Goal: Transaction & Acquisition: Obtain resource

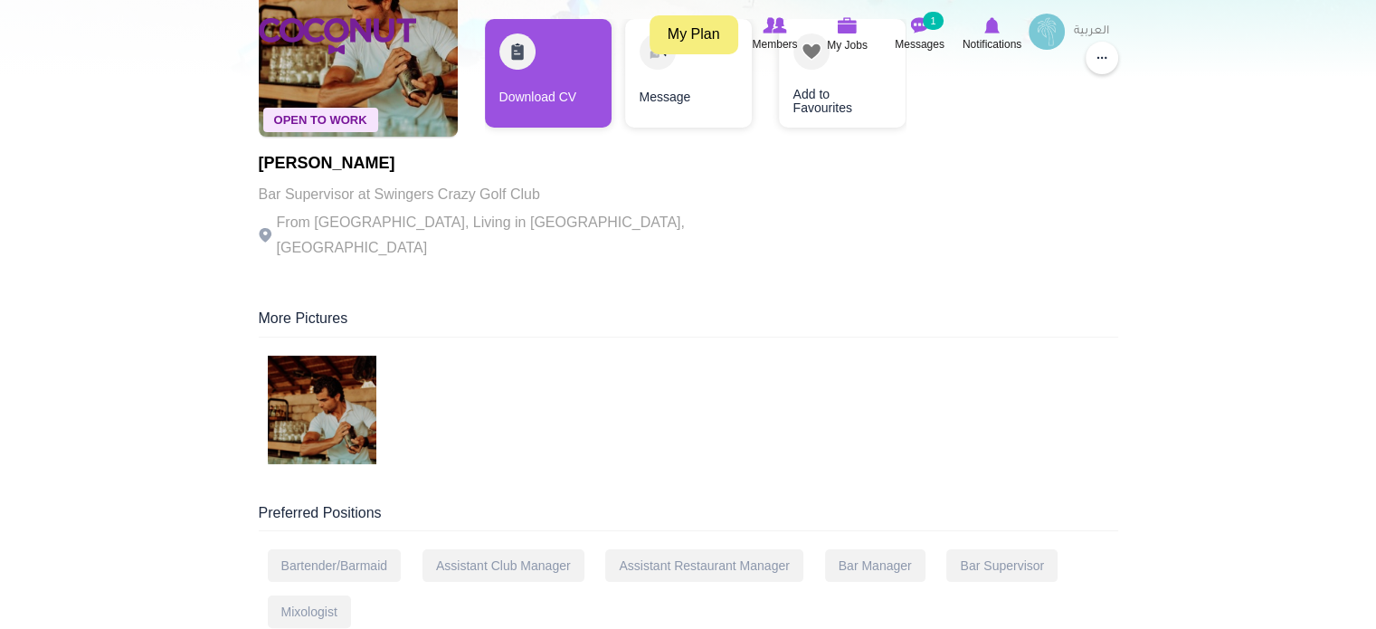
scroll to position [362, 0]
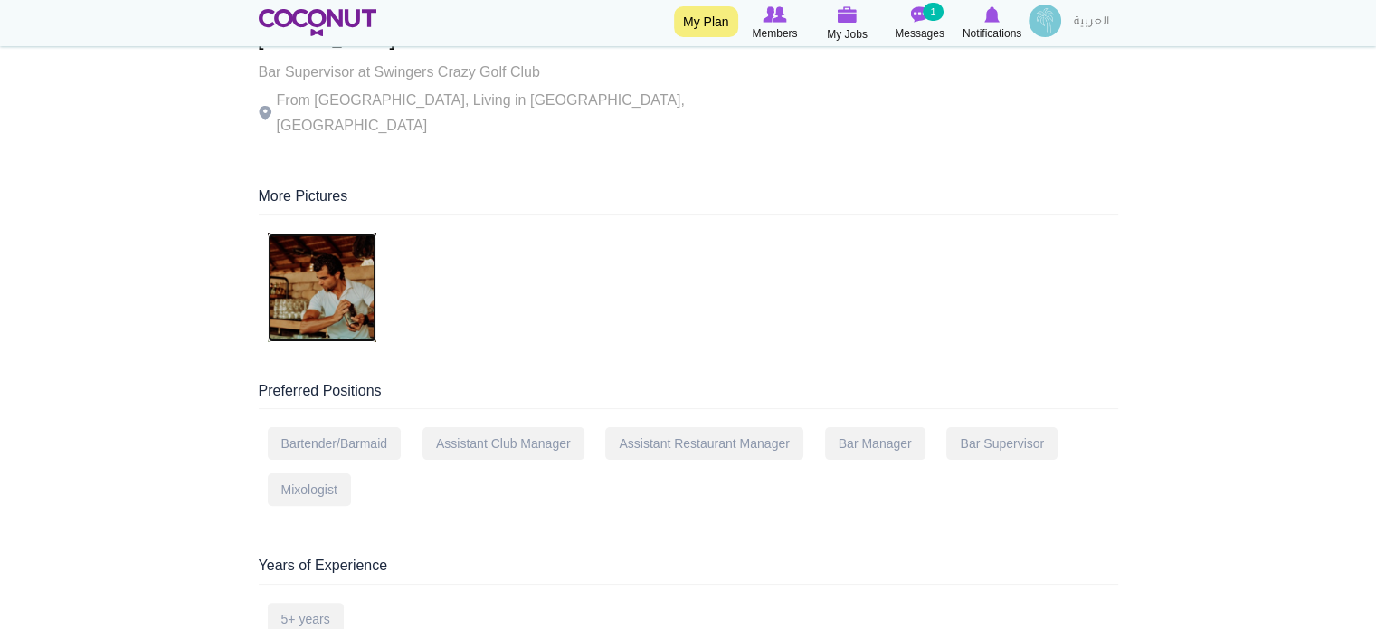
click at [326, 253] on img at bounding box center [322, 287] width 109 height 109
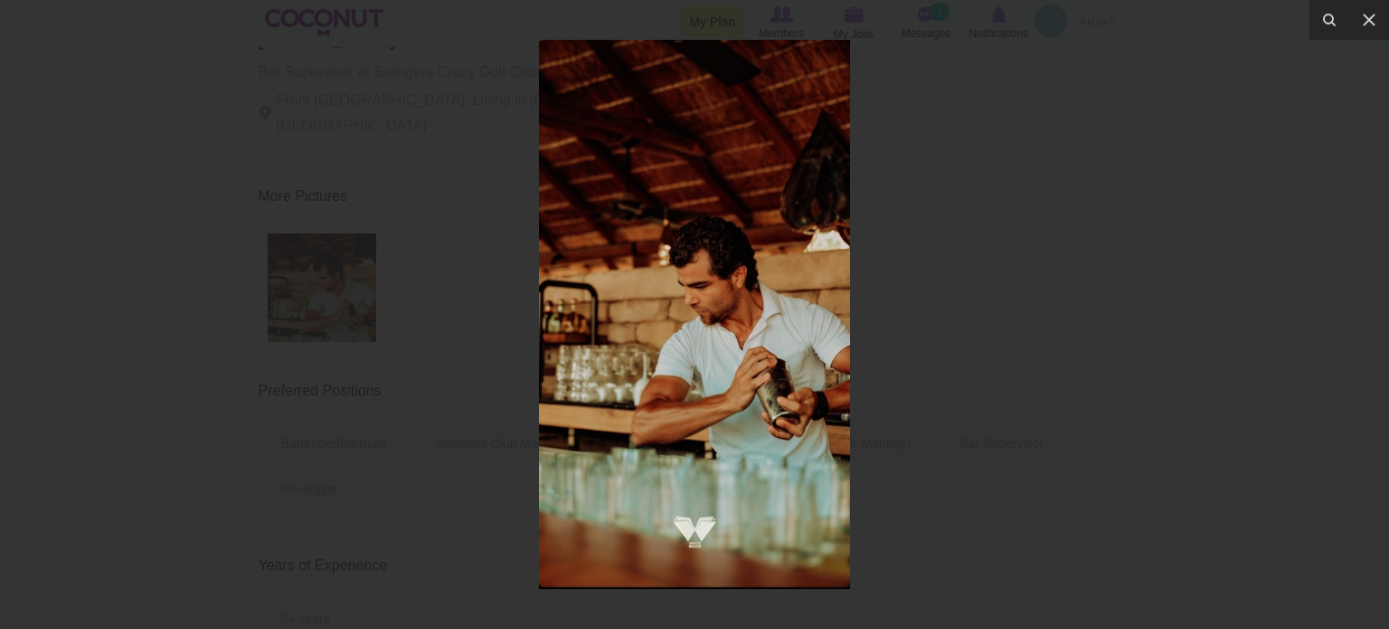
click at [1079, 270] on div at bounding box center [694, 314] width 1389 height 629
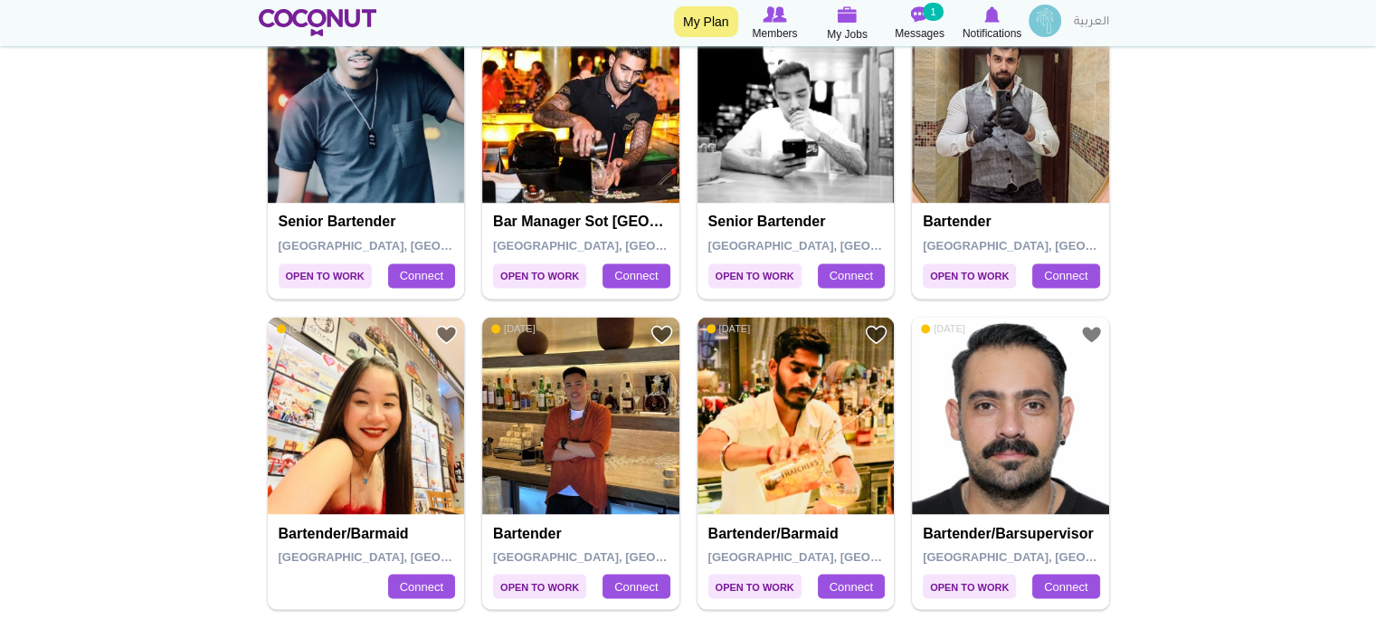
scroll to position [3256, 0]
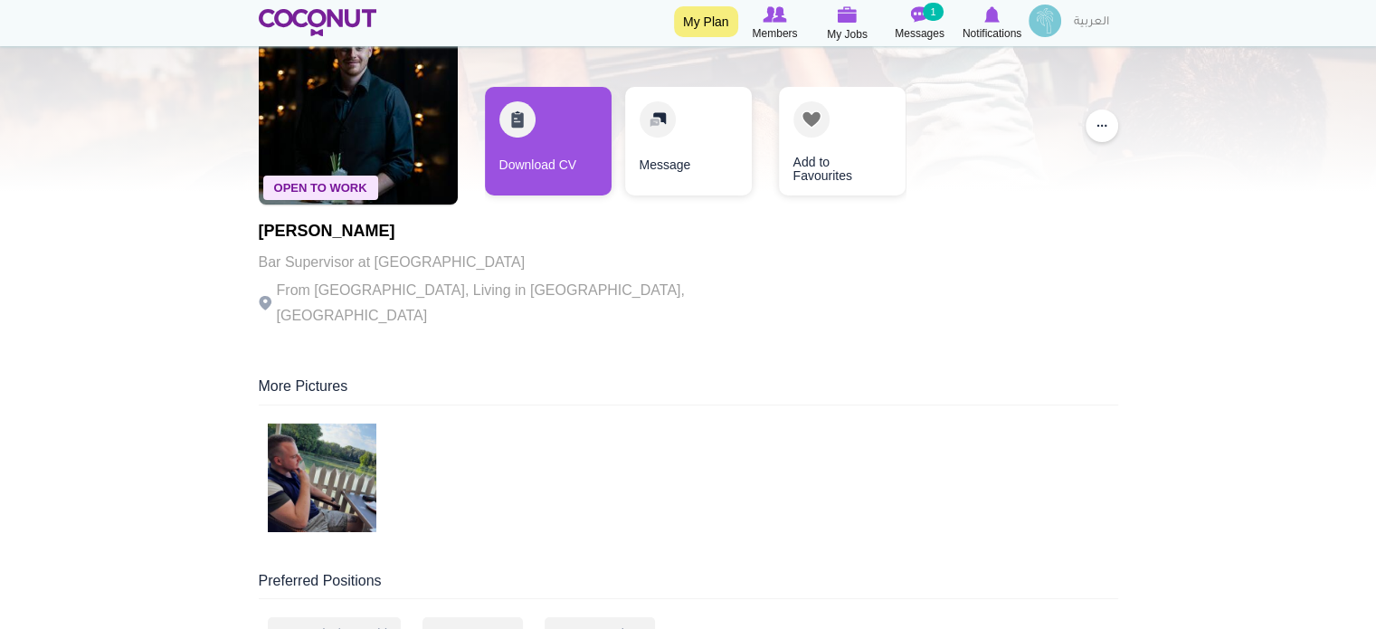
scroll to position [271, 0]
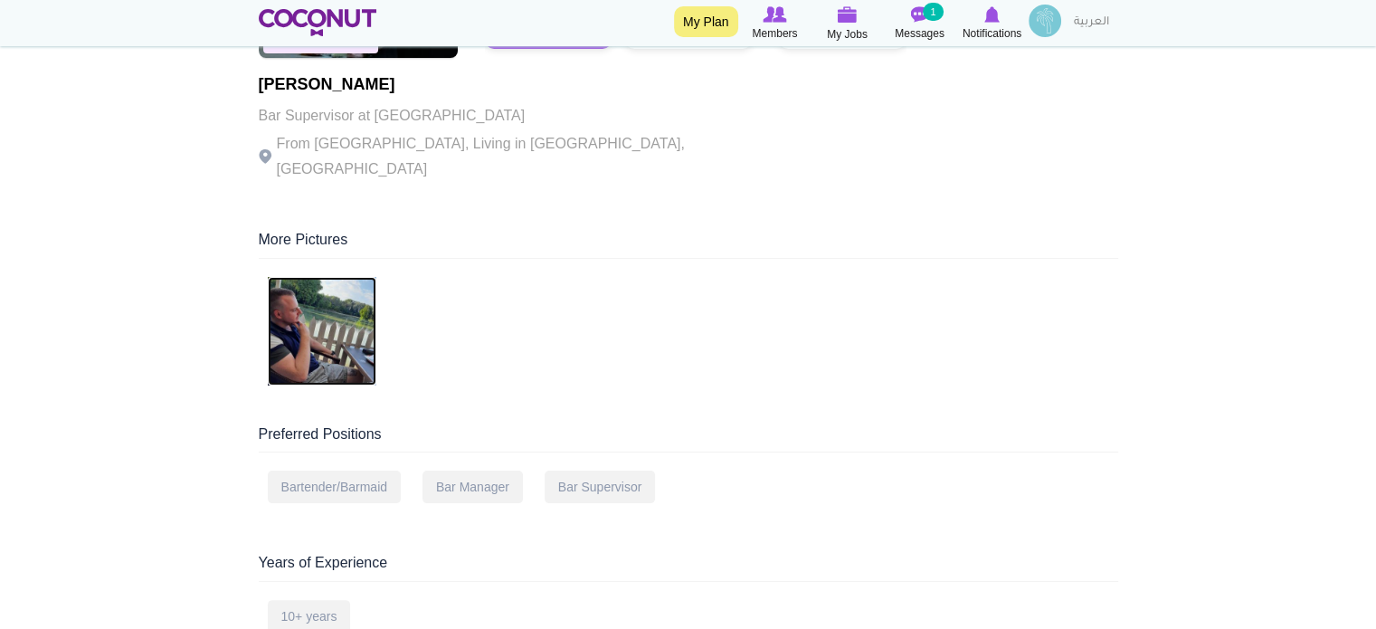
click at [289, 314] on img at bounding box center [322, 331] width 109 height 109
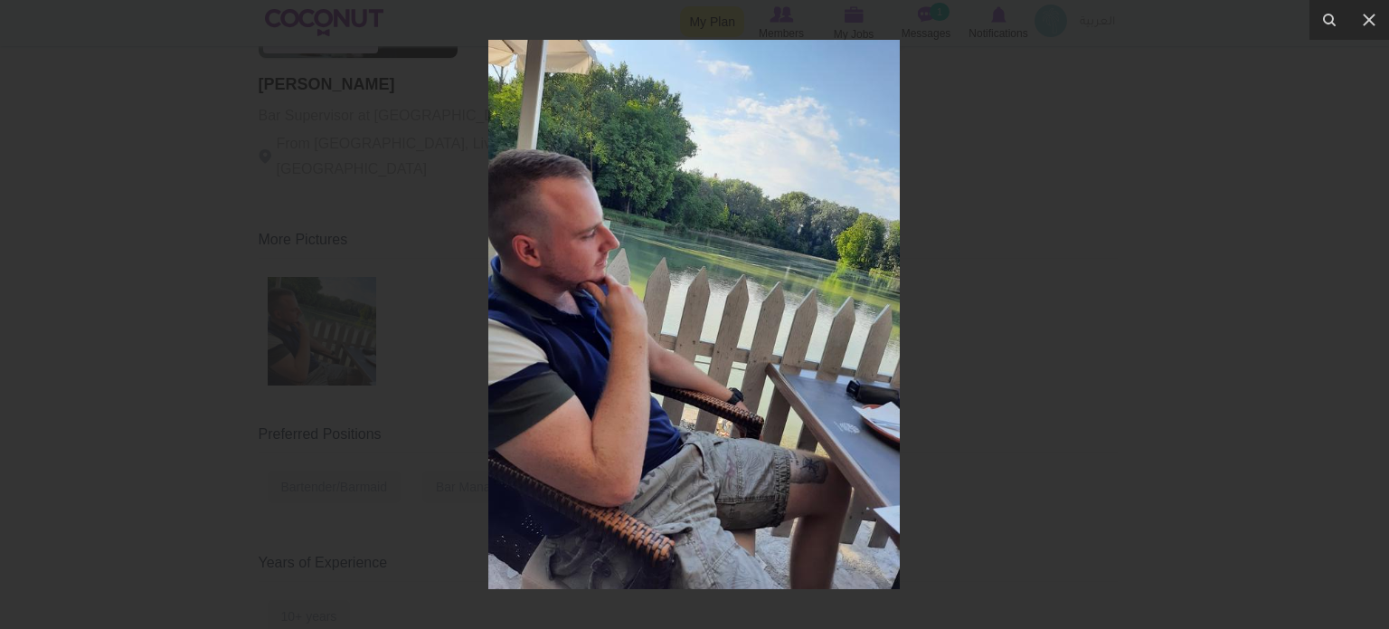
click at [1299, 272] on div at bounding box center [694, 314] width 1389 height 629
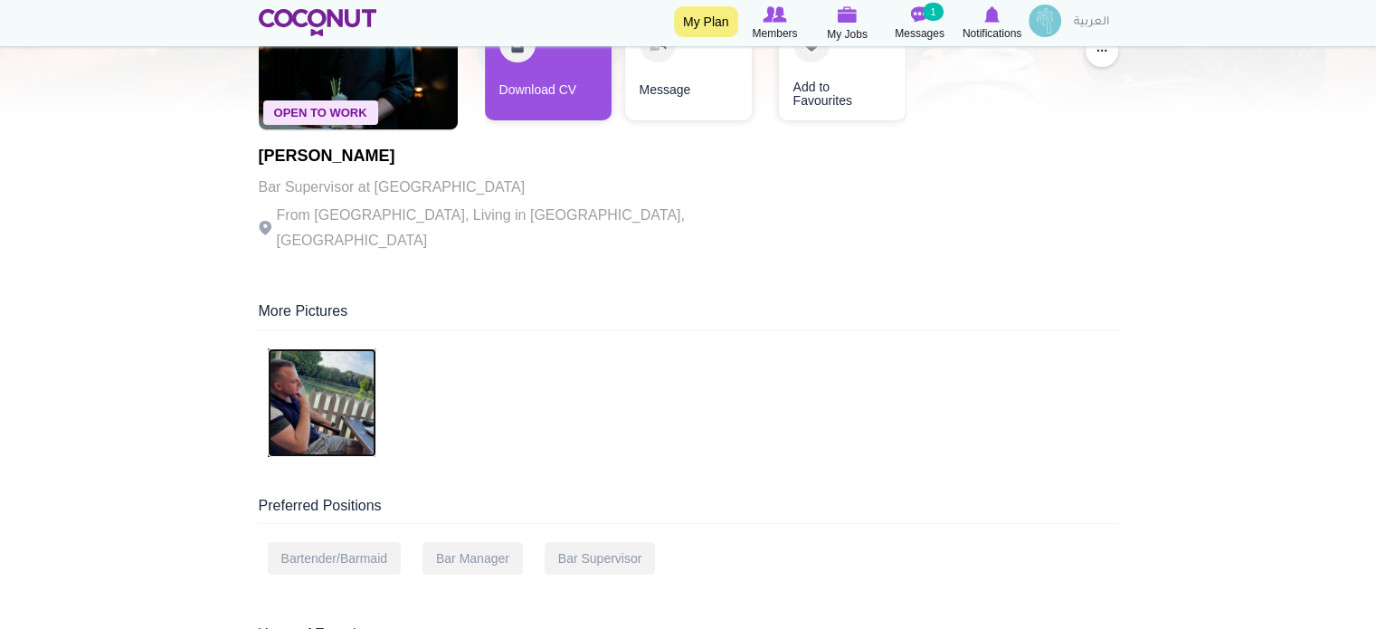
scroll to position [90, 0]
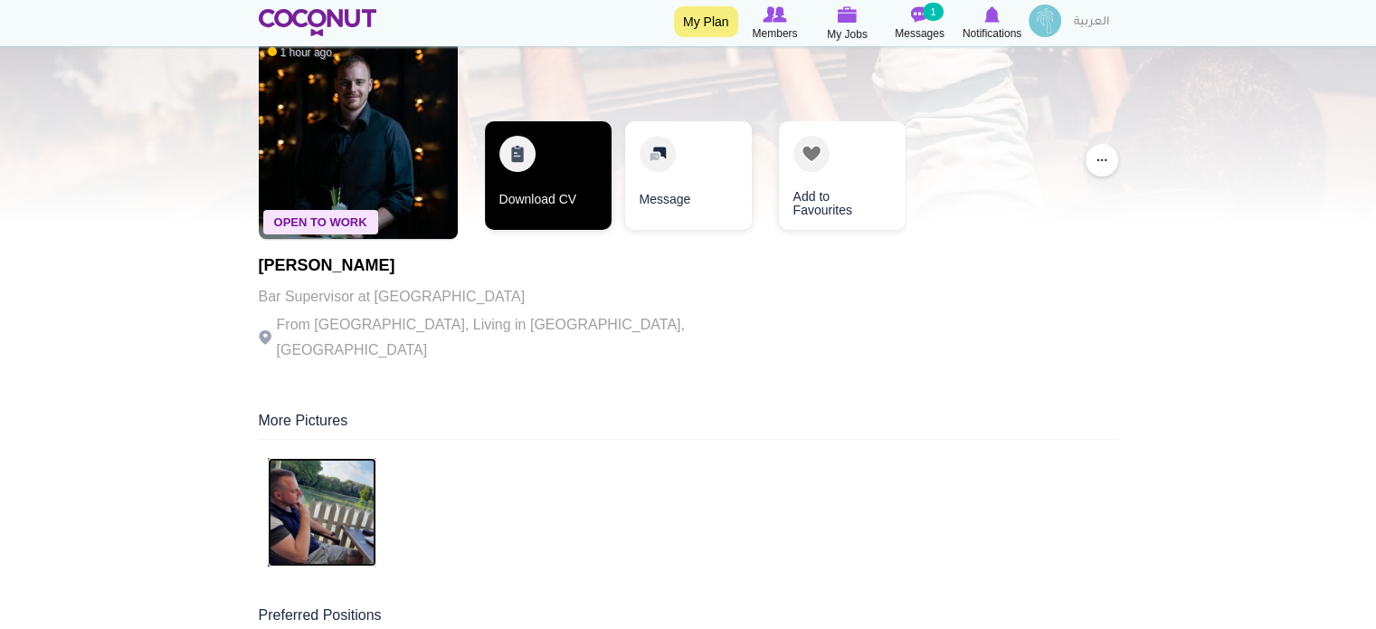
click at [546, 176] on link "Download CV" at bounding box center [548, 175] width 127 height 109
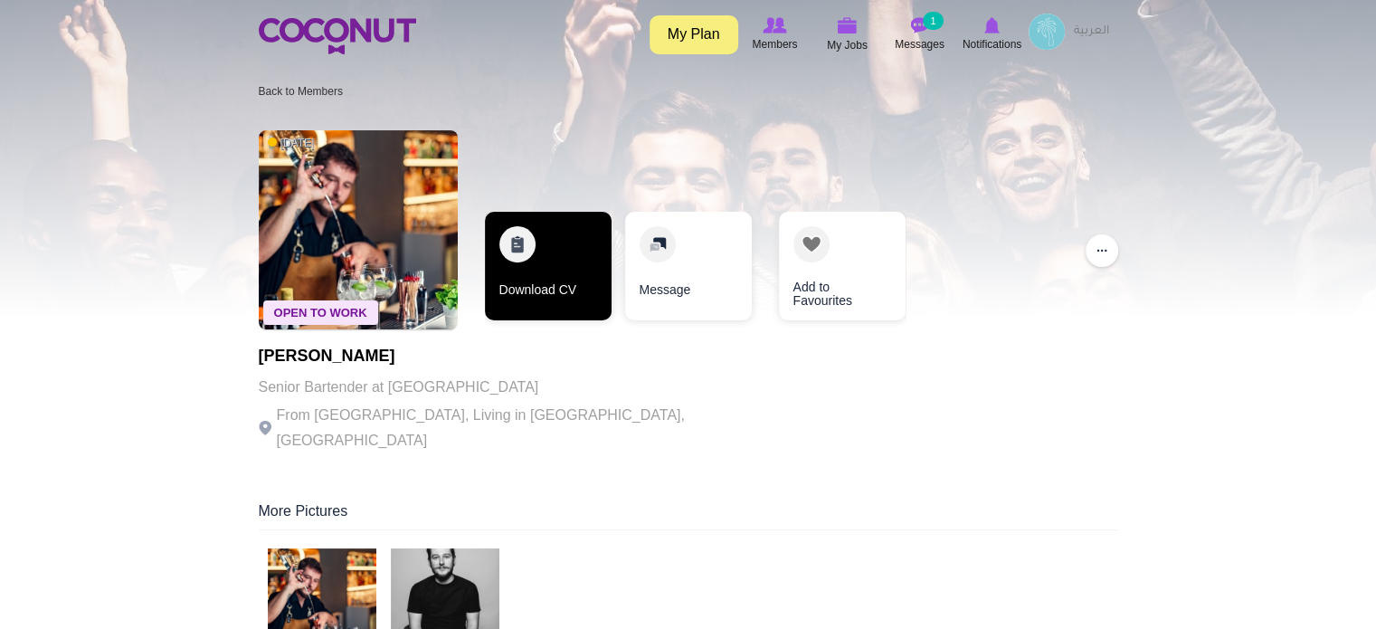
click at [564, 258] on link "Download CV" at bounding box center [548, 266] width 127 height 109
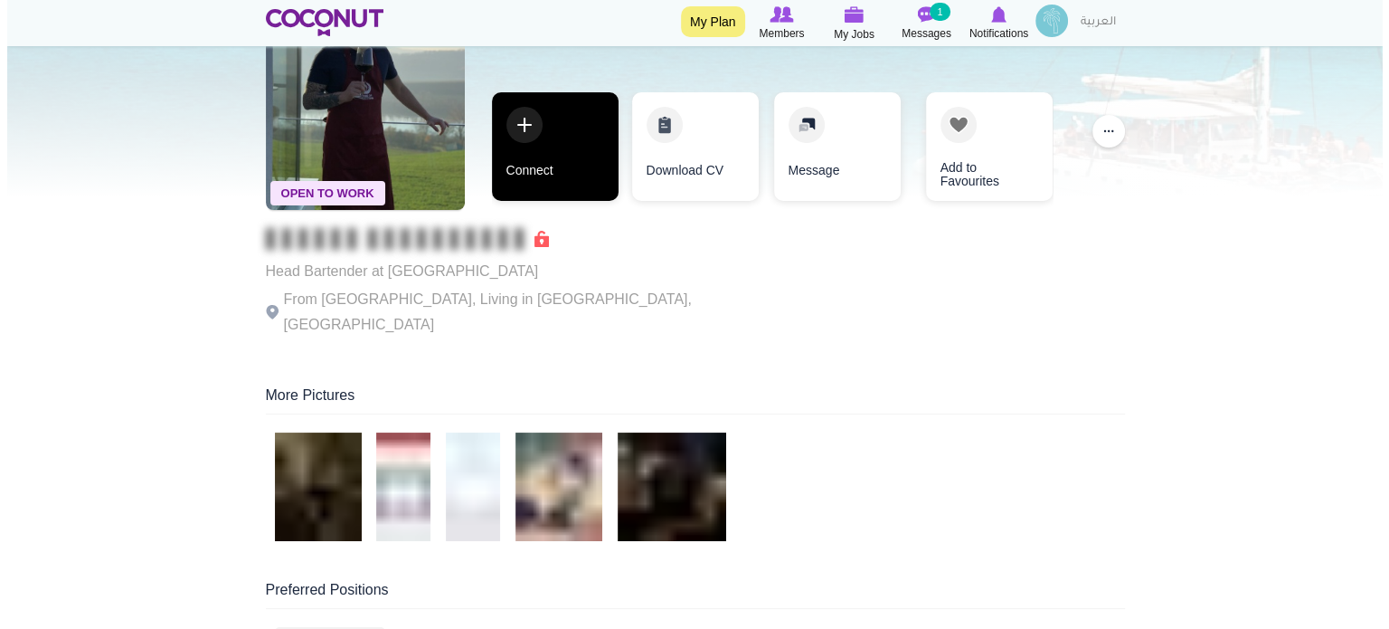
scroll to position [90, 0]
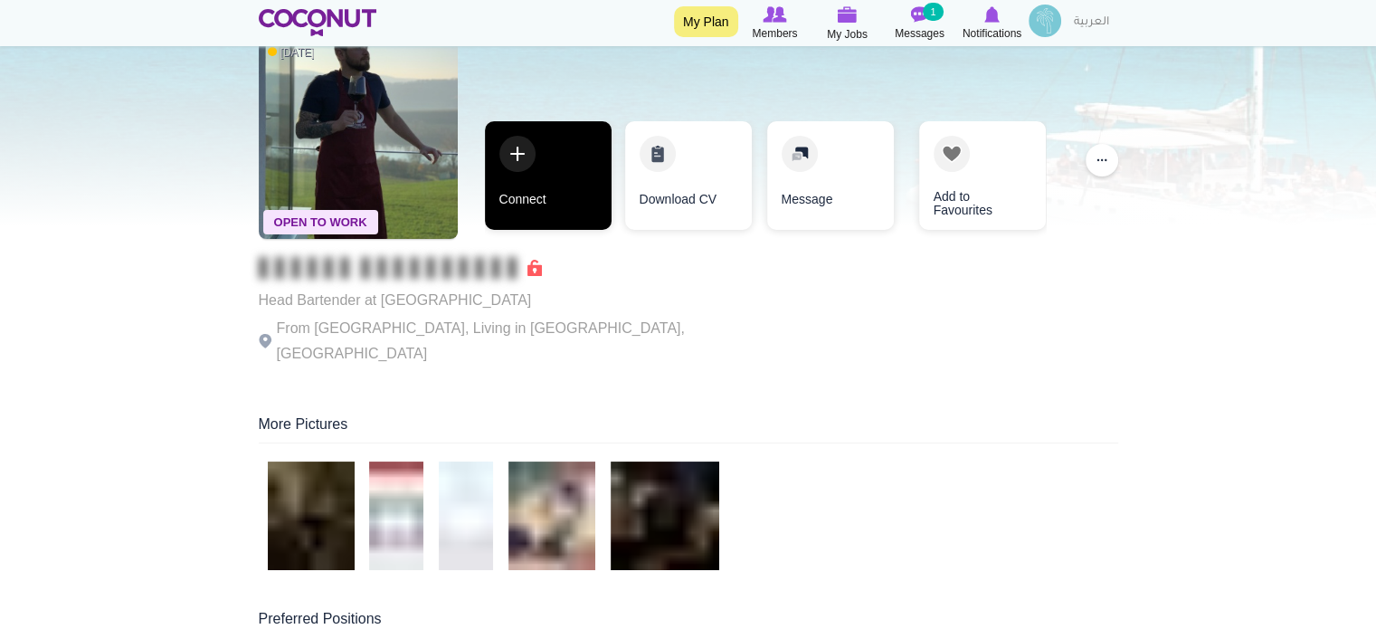
click at [532, 194] on link "Connect" at bounding box center [548, 175] width 127 height 109
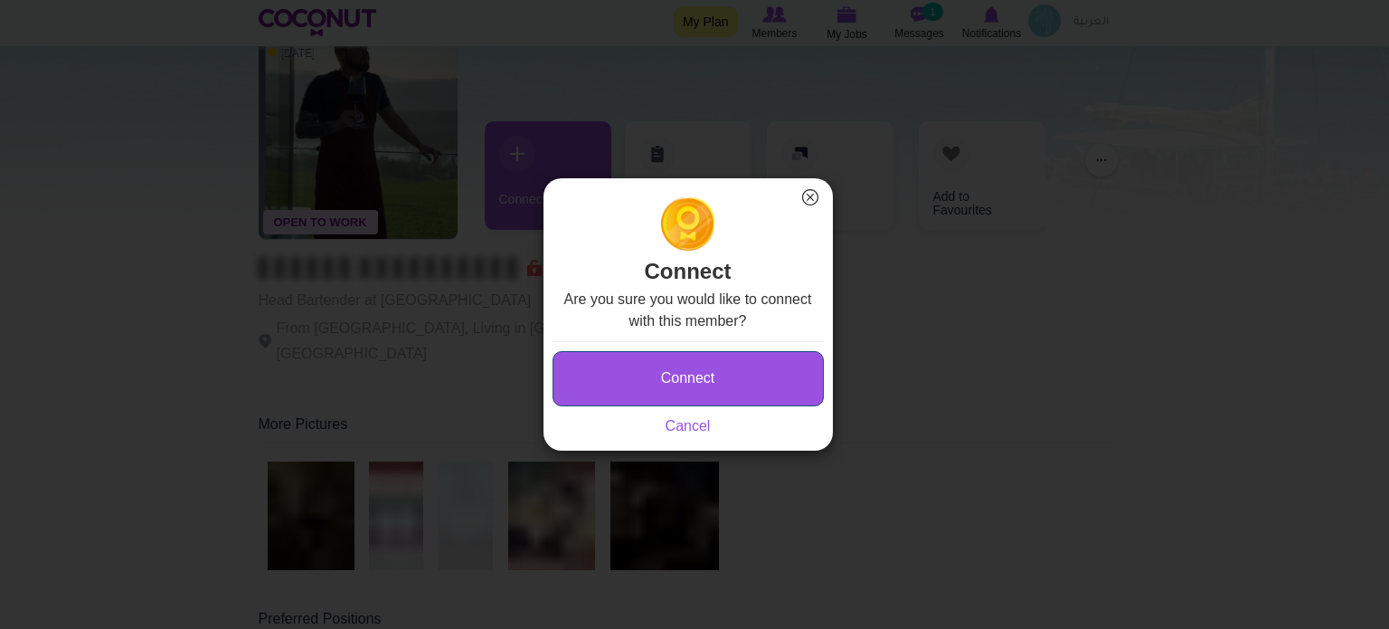
click at [673, 377] on button "Connect" at bounding box center [688, 378] width 271 height 55
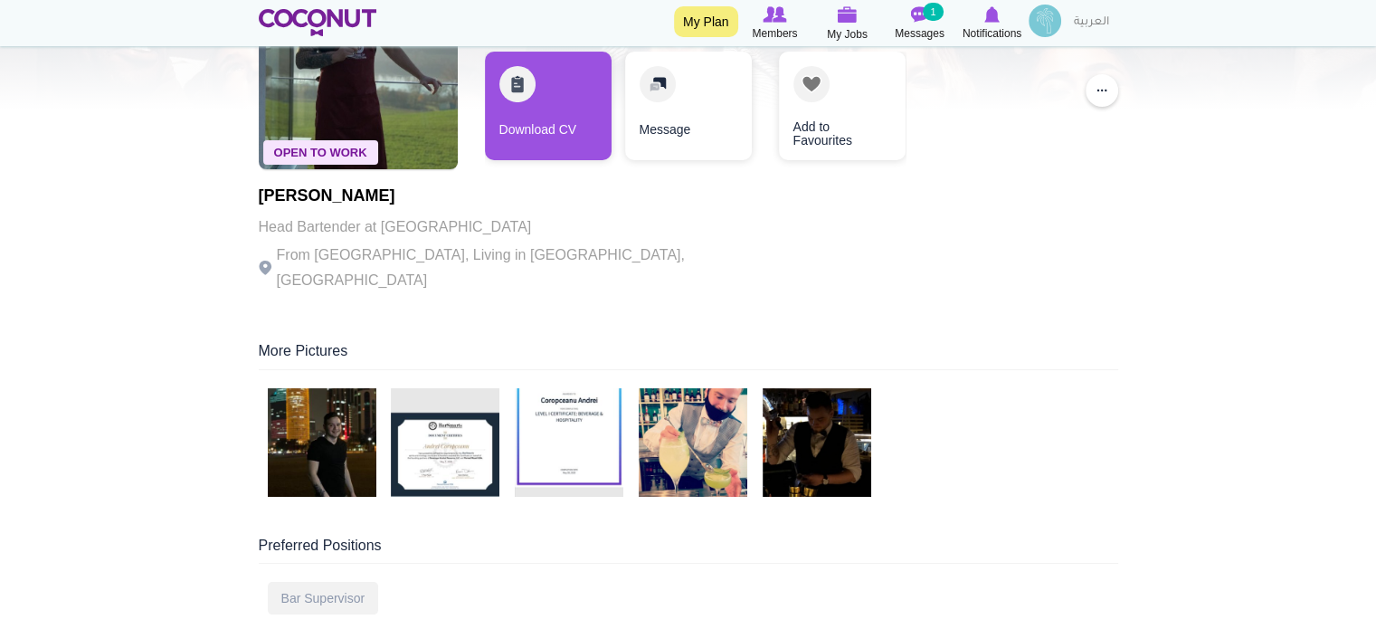
scroll to position [362, 0]
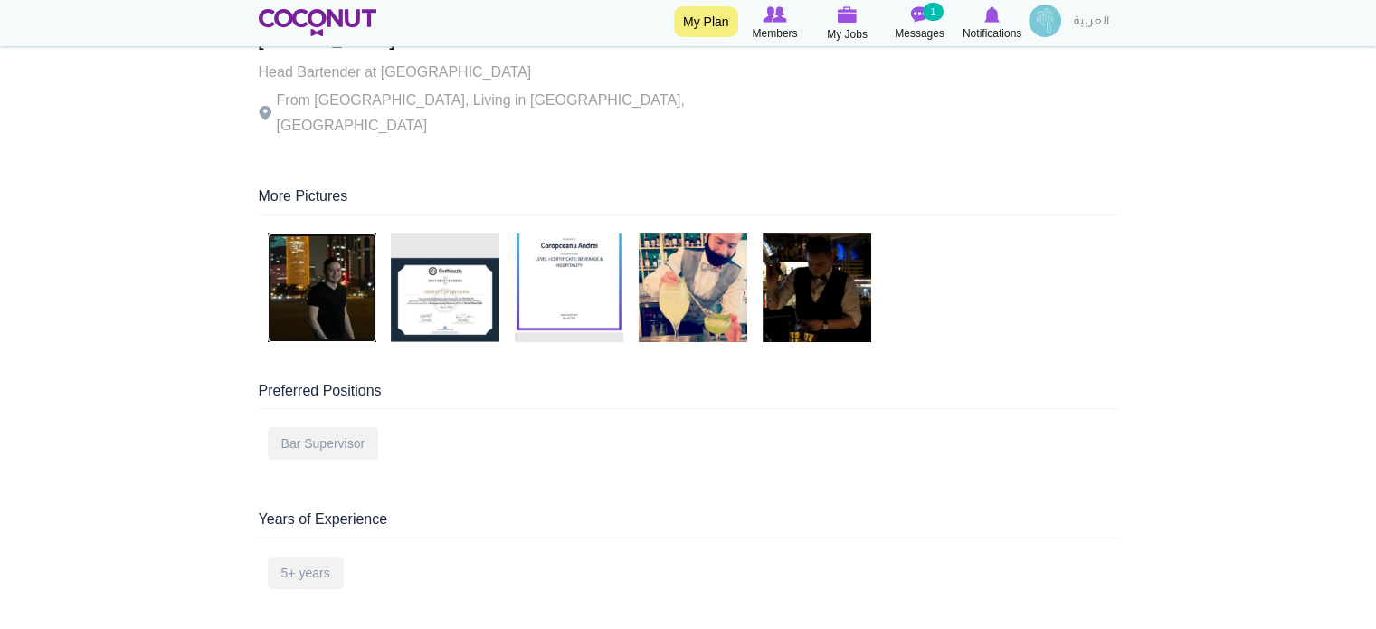
click at [321, 269] on img at bounding box center [322, 287] width 109 height 109
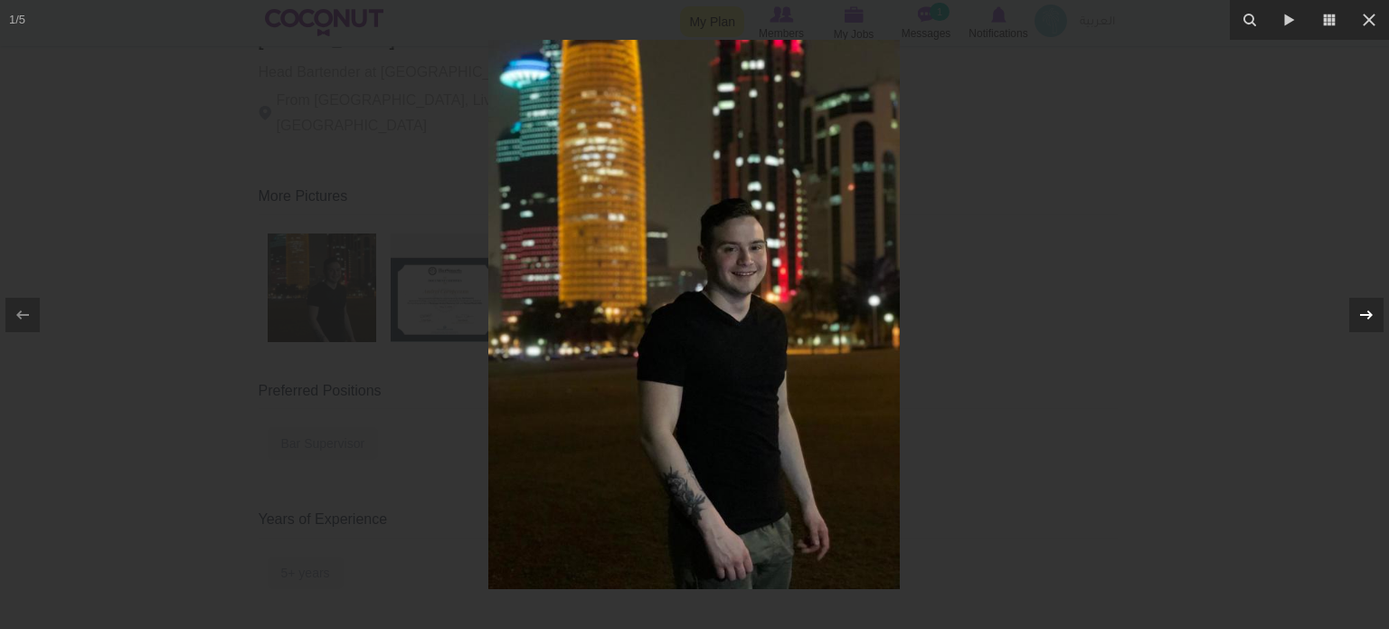
click at [1368, 310] on icon at bounding box center [1366, 313] width 13 height 9
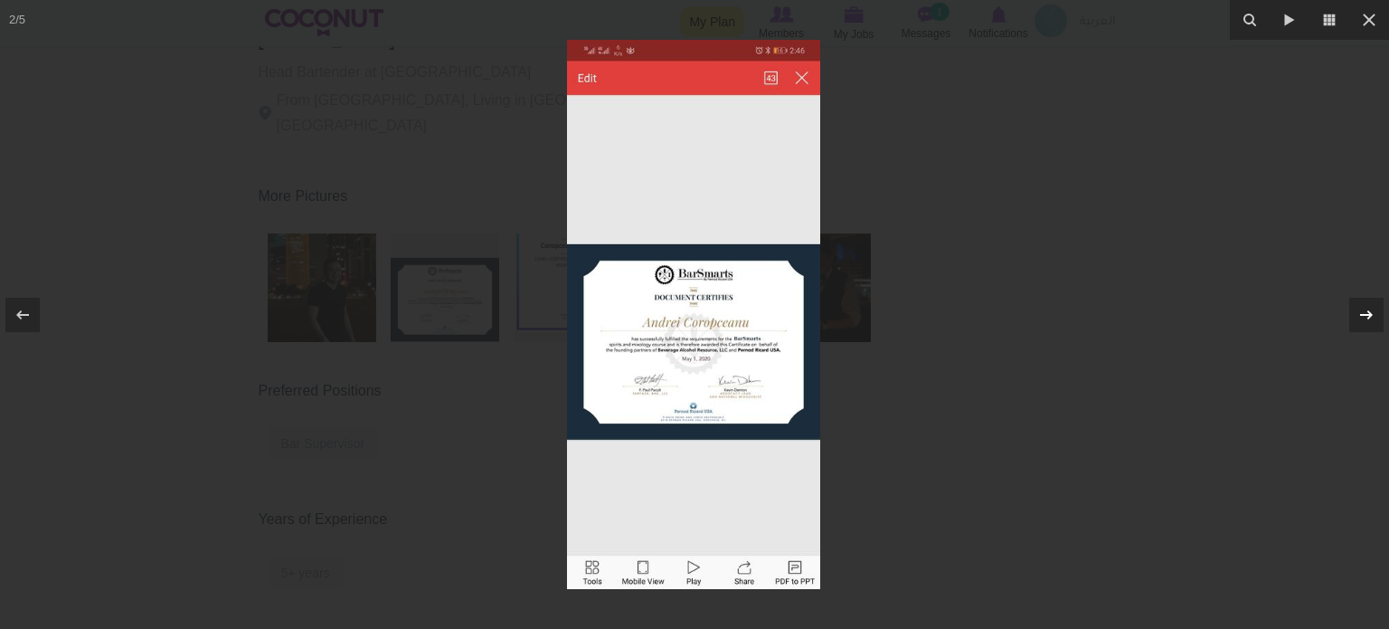
click at [1368, 310] on icon at bounding box center [1366, 313] width 13 height 9
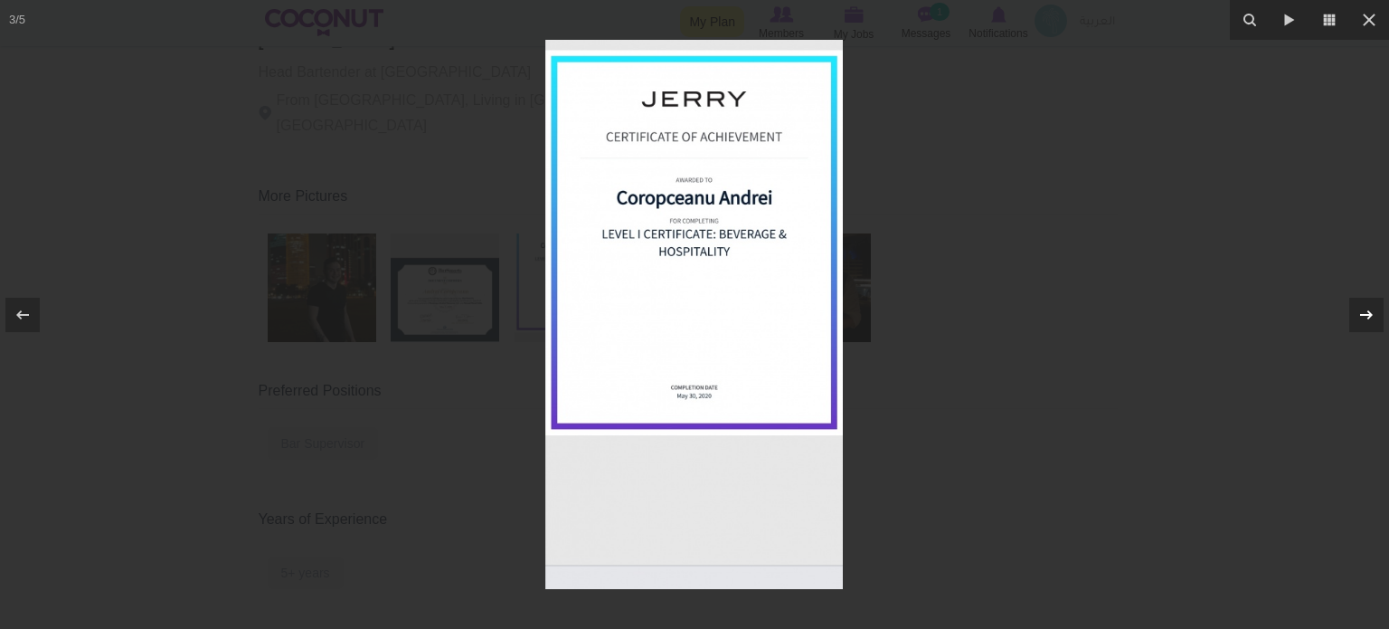
click at [1368, 310] on icon at bounding box center [1366, 313] width 13 height 9
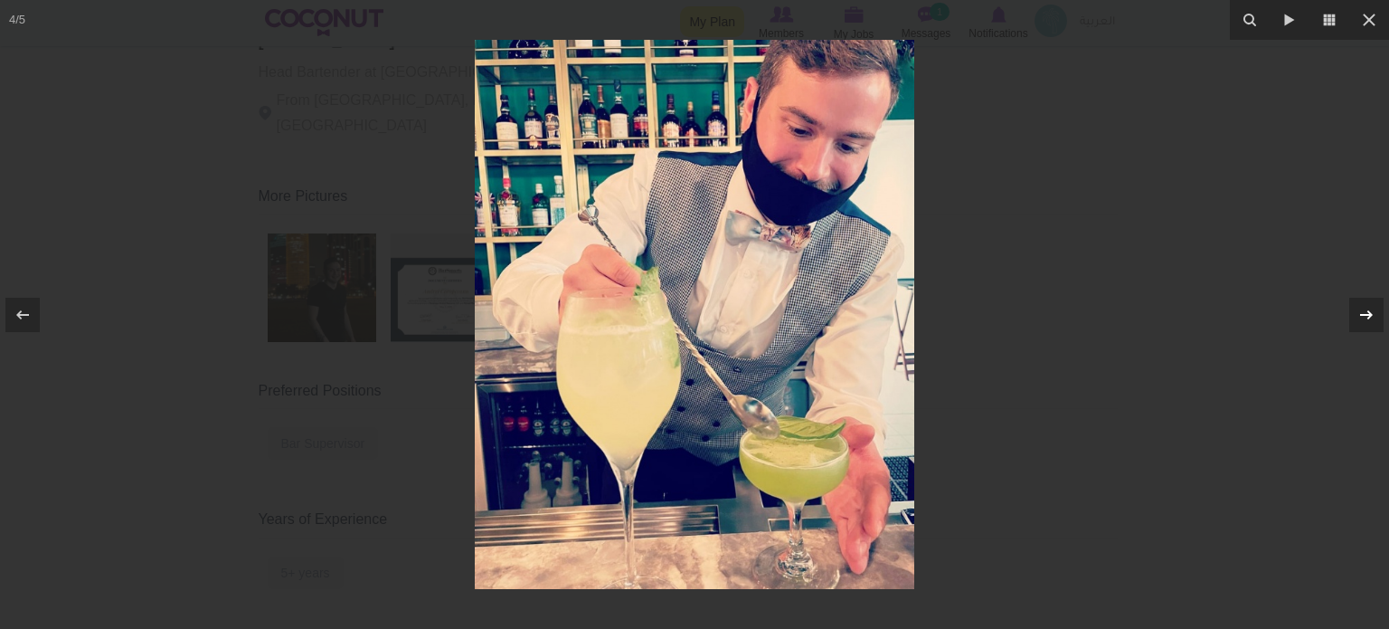
click at [1366, 311] on icon at bounding box center [1367, 315] width 22 height 22
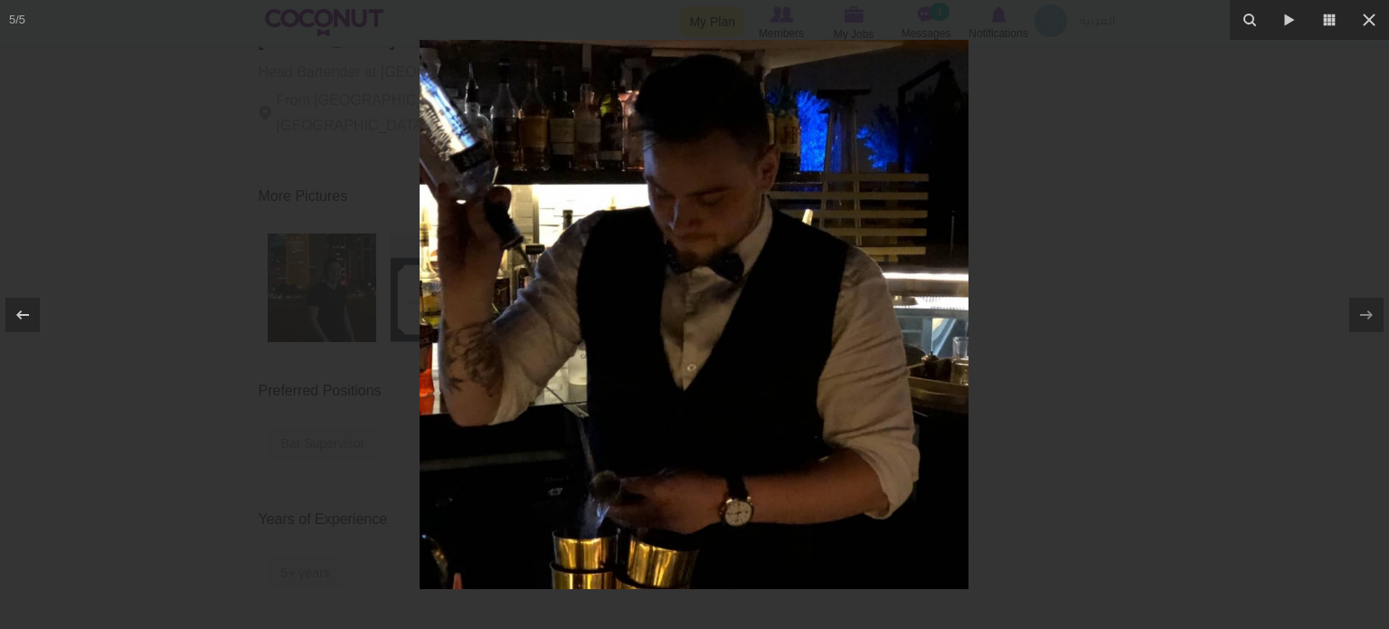
click at [1245, 303] on div at bounding box center [694, 314] width 1389 height 629
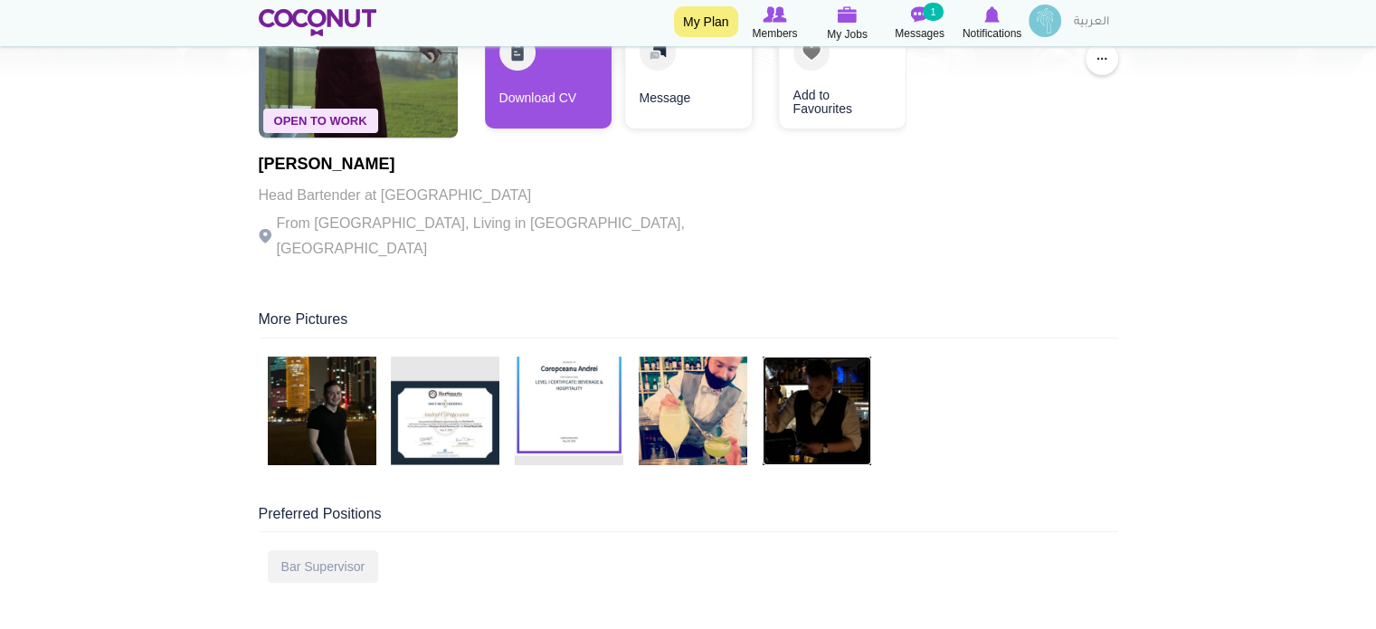
scroll to position [90, 0]
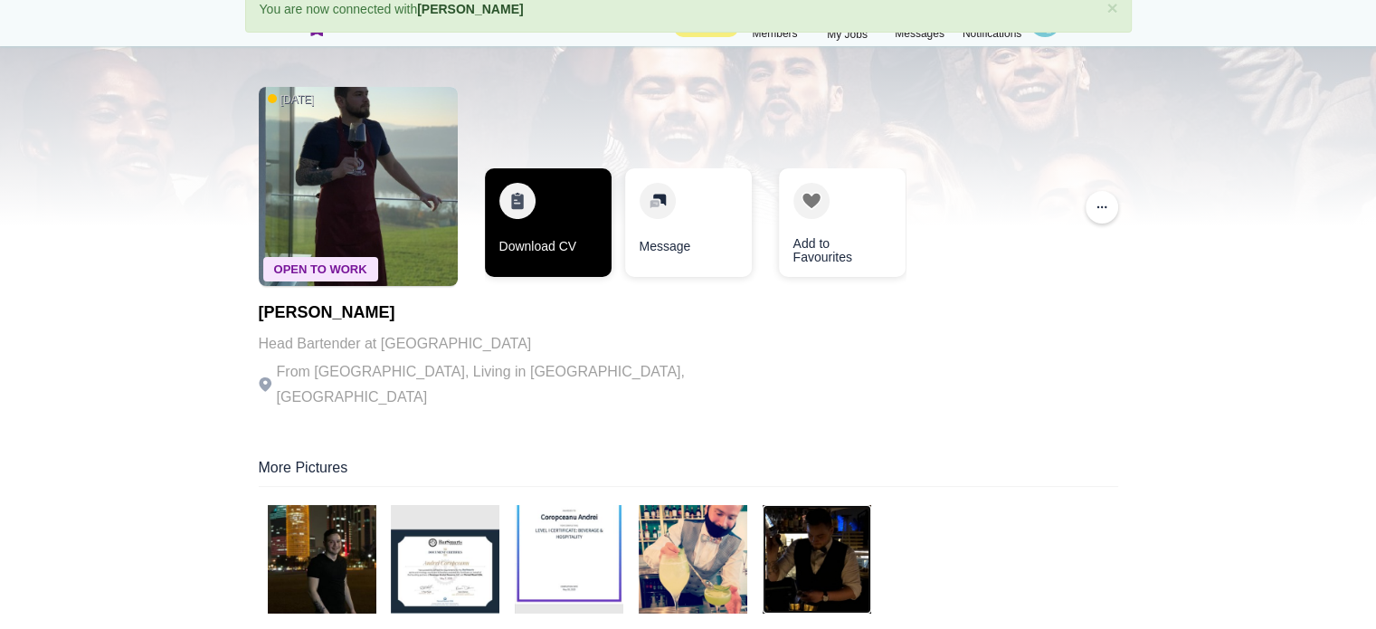
click at [565, 191] on link "Download CV" at bounding box center [548, 222] width 127 height 109
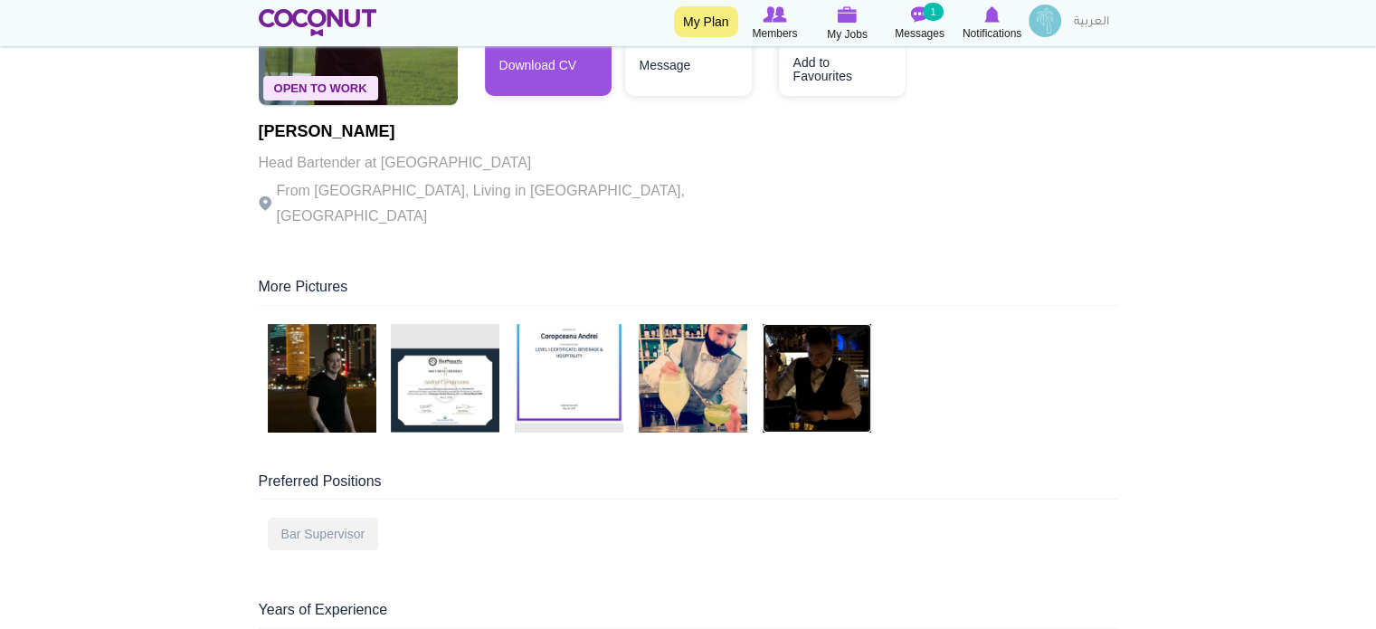
scroll to position [0, 0]
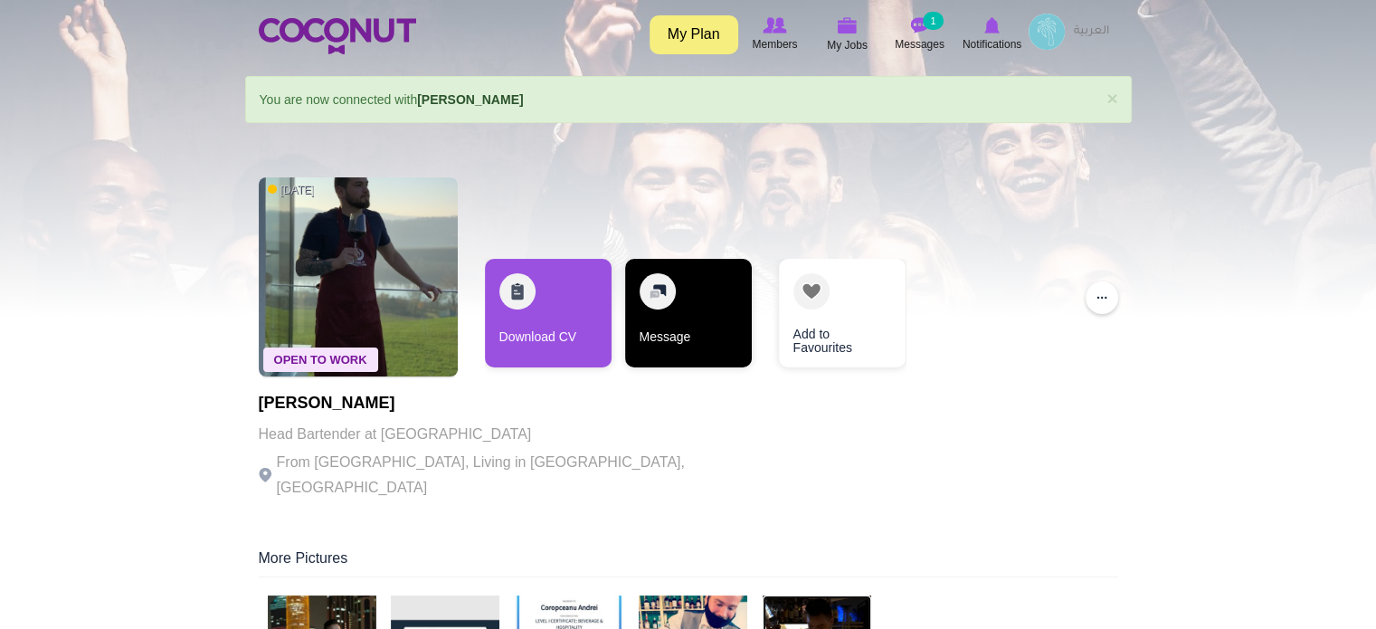
click at [671, 310] on link "Message" at bounding box center [688, 313] width 127 height 109
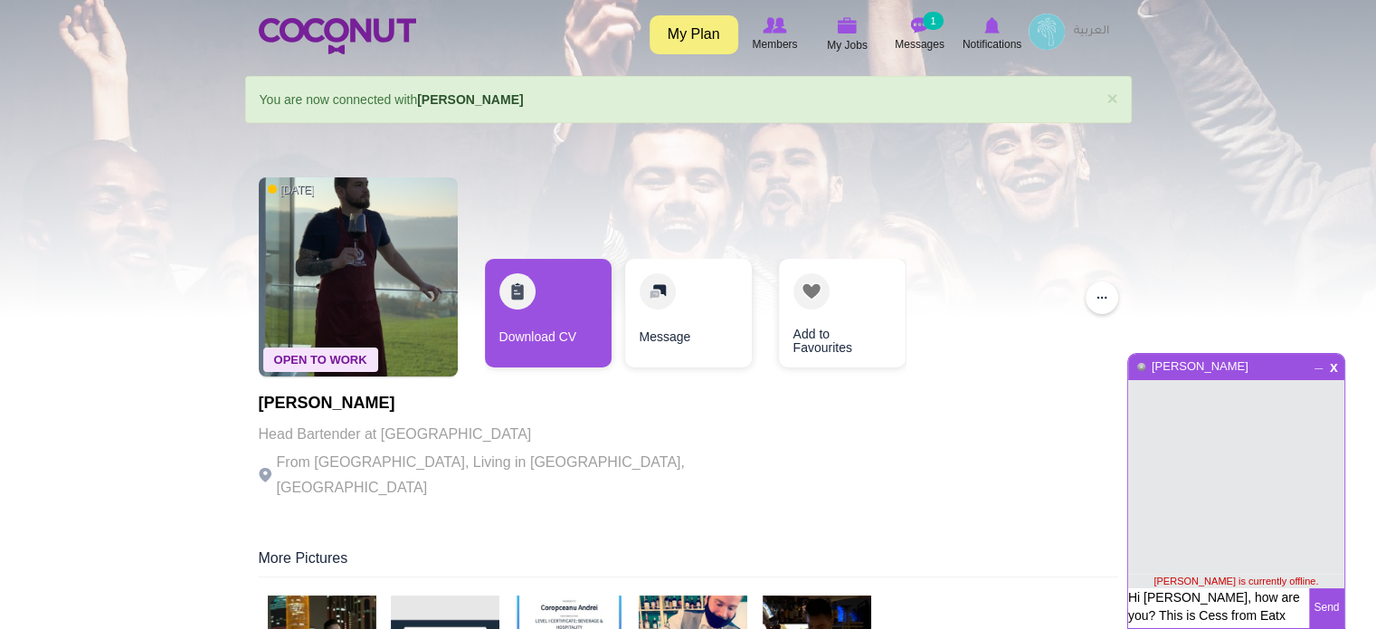
click at [1184, 608] on textarea "Hi [PERSON_NAME], how are you? This is Cess from Eatx L.L.C." at bounding box center [1218, 608] width 181 height 40
click at [1253, 611] on textarea "Hi [PERSON_NAME], how are you? This is Cess from Eatx L.L.C." at bounding box center [1218, 608] width 181 height 40
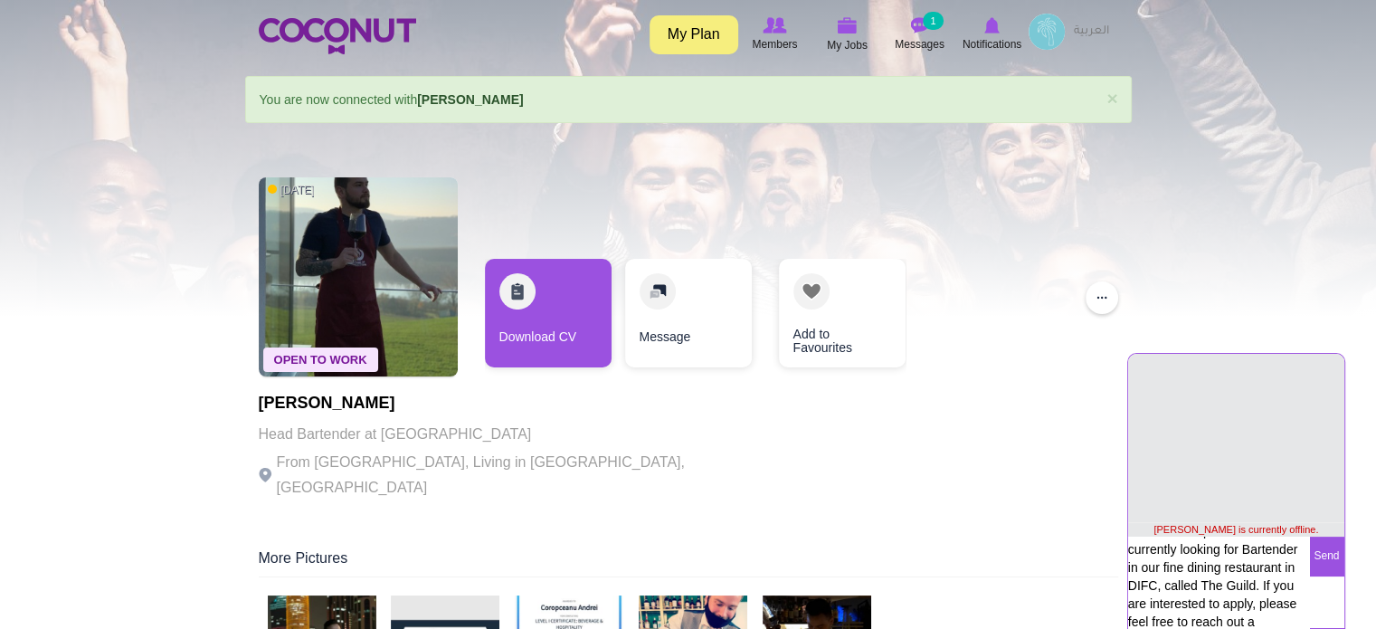
scroll to position [69, 0]
paste textarea "[PHONE_NUMBER]"
type textarea "Hi [PERSON_NAME], how are you? This is Cess from Eatx L.L.C. HR Department. We …"
click at [1331, 552] on button "Send" at bounding box center [1326, 556] width 35 height 40
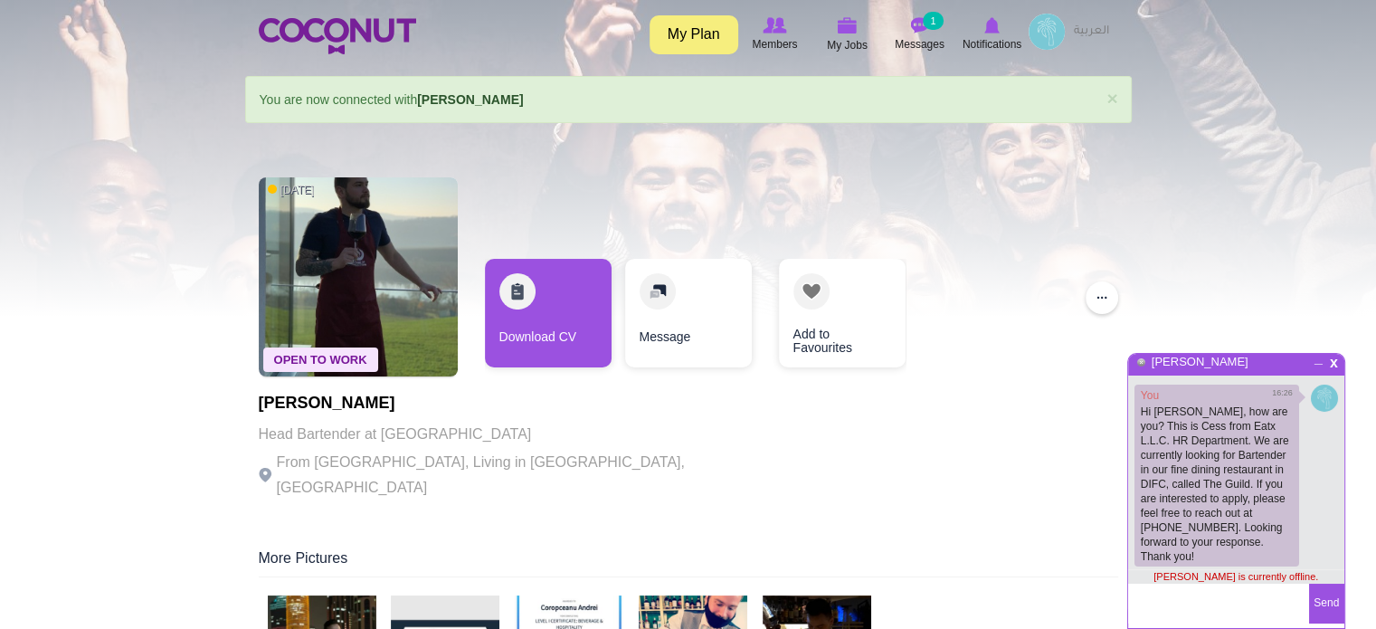
scroll to position [5, 0]
